Goal: Transaction & Acquisition: Purchase product/service

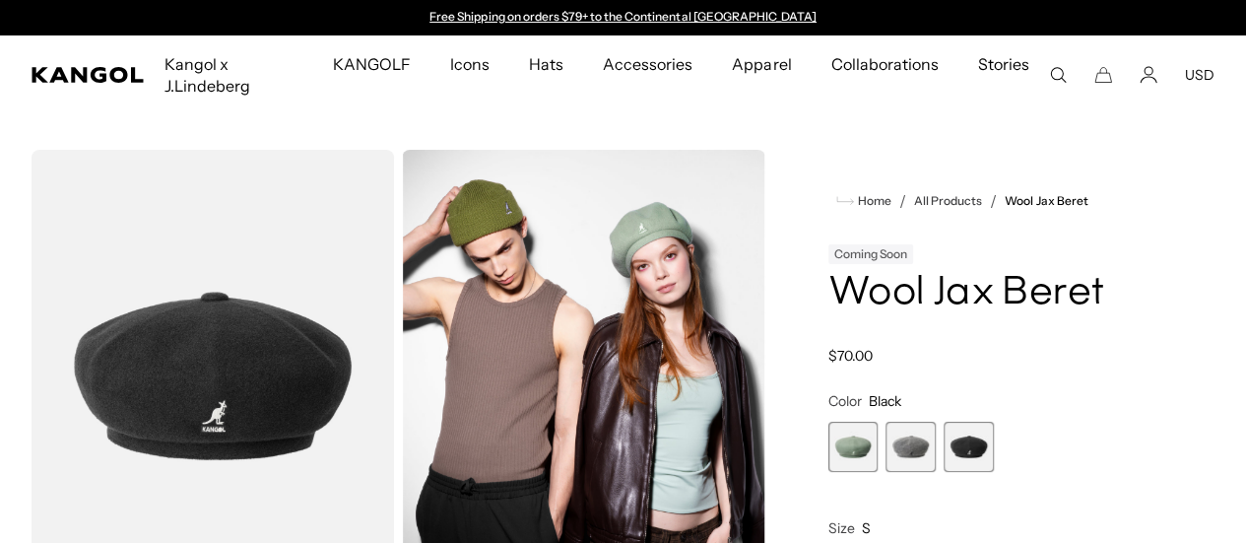
scroll to position [0, 406]
click at [280, 330] on img "Gallery Viewer" at bounding box center [213, 376] width 363 height 453
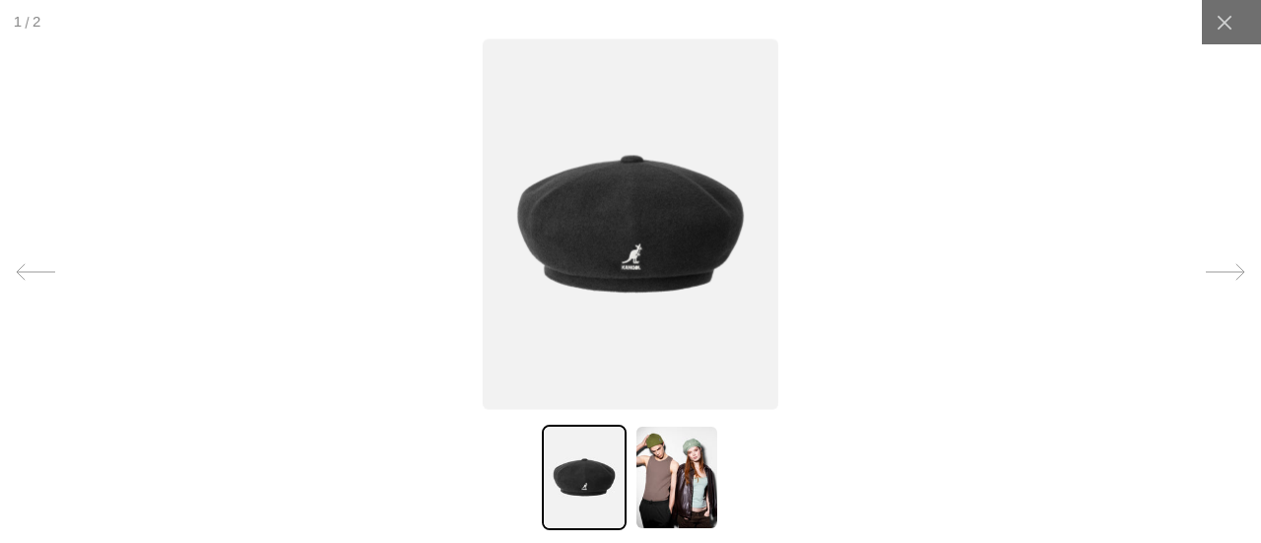
click at [674, 253] on img at bounding box center [631, 223] width 296 height 370
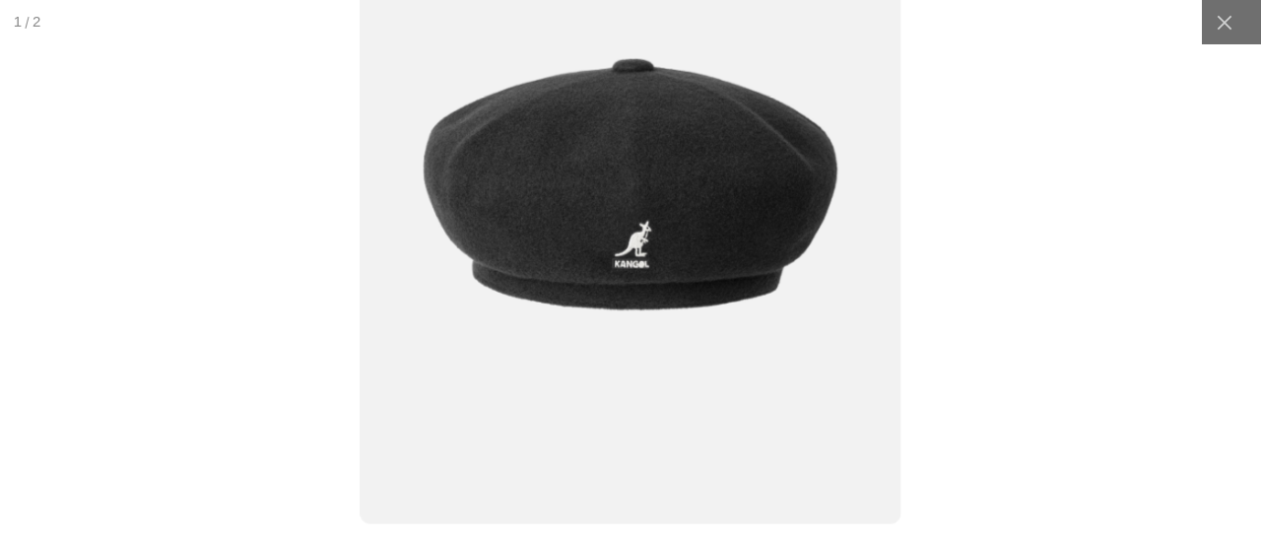
scroll to position [0, 0]
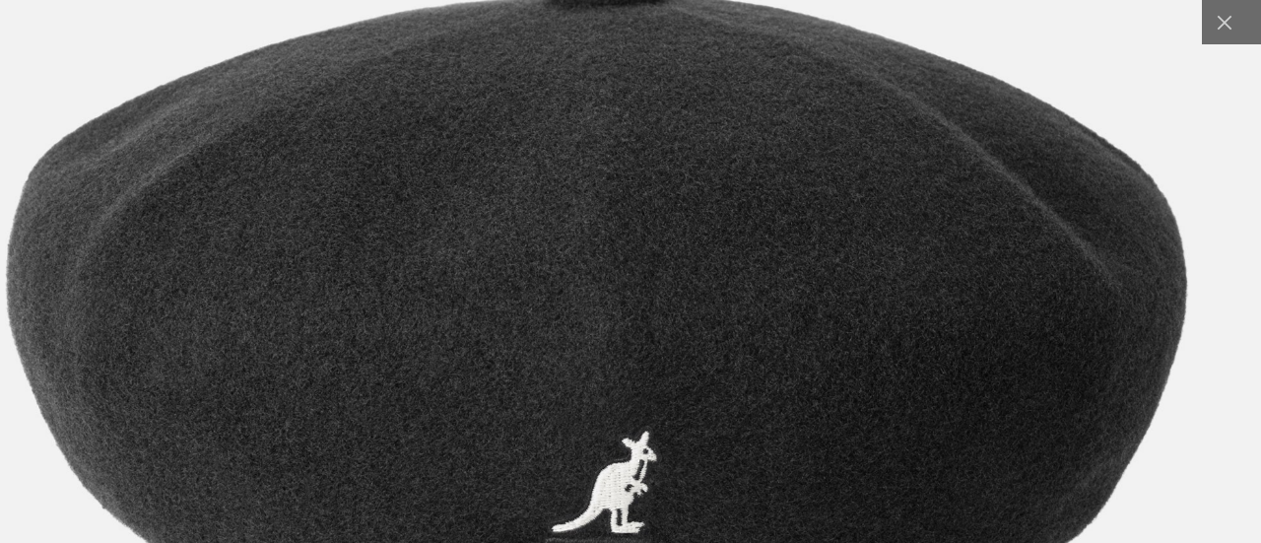
click at [623, 426] on img at bounding box center [597, 327] width 1543 height 1934
click at [983, 230] on img at bounding box center [597, 327] width 1543 height 1934
click at [1218, 15] on icon at bounding box center [1225, 23] width 20 height 20
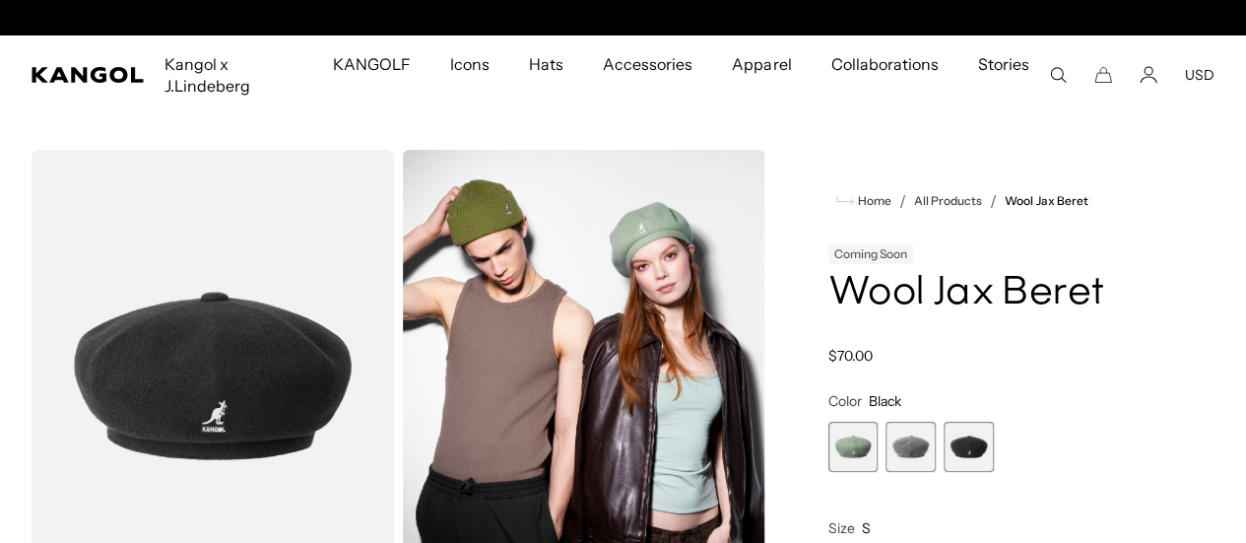
scroll to position [0, 406]
